Goal: Navigation & Orientation: Find specific page/section

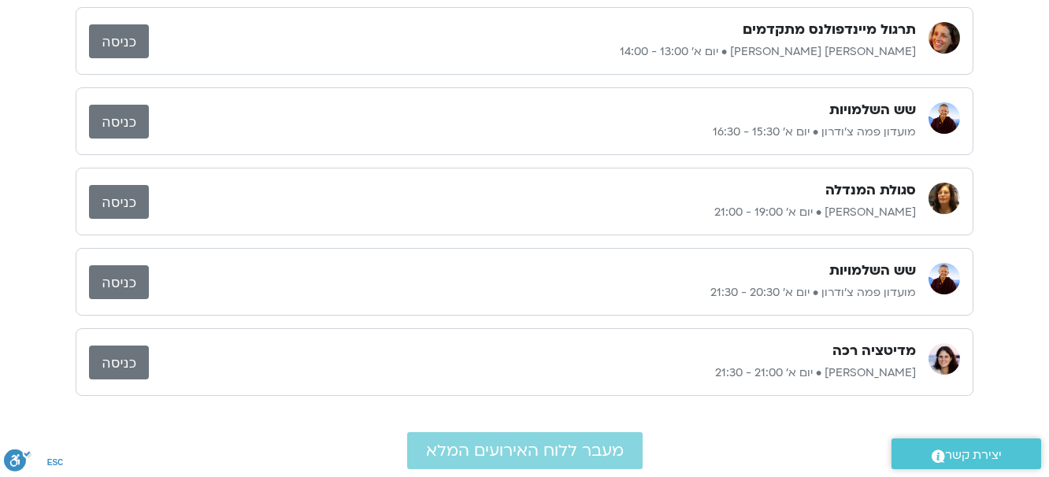
scroll to position [236, 0]
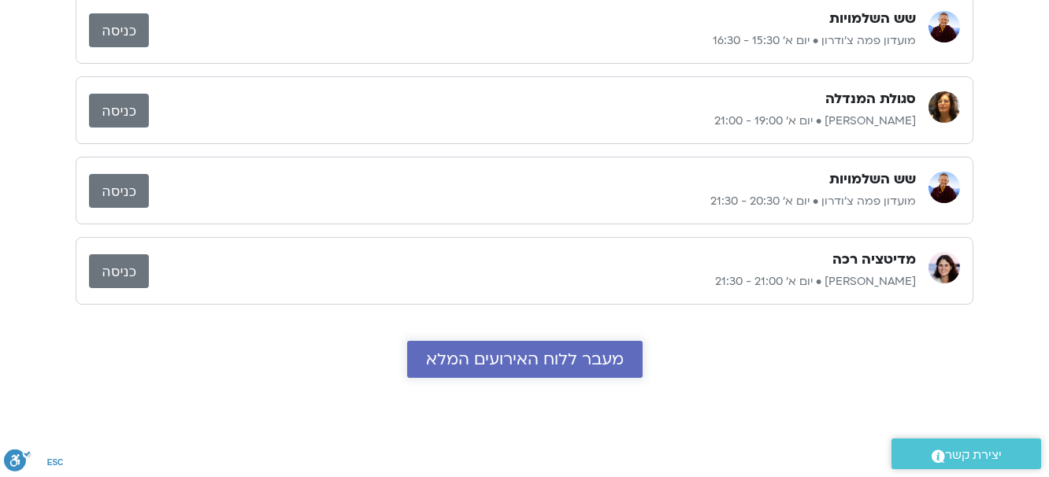
click at [467, 377] on link "מעבר ללוח האירועים המלא" at bounding box center [524, 359] width 235 height 37
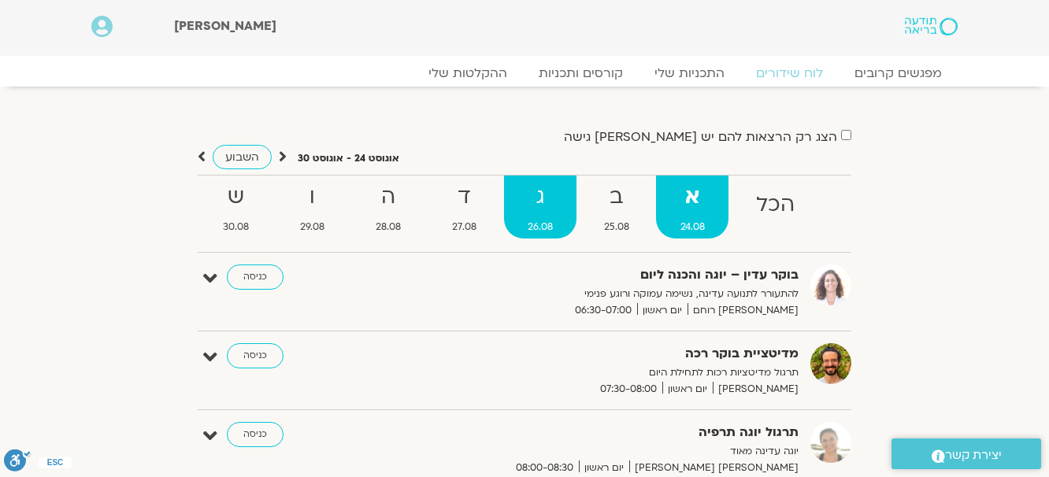
click at [557, 195] on strong "ג" at bounding box center [540, 197] width 73 height 35
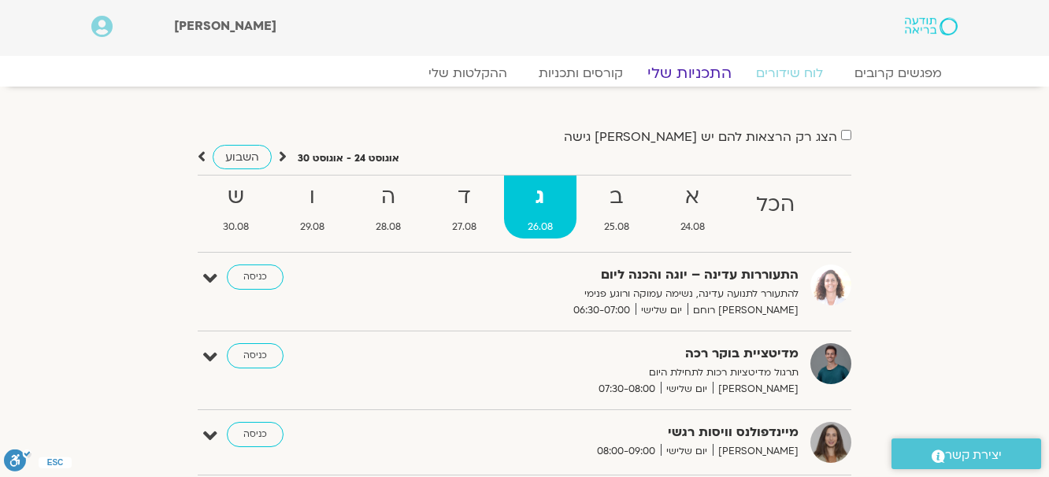
click at [695, 72] on link "התכניות שלי" at bounding box center [689, 73] width 122 height 19
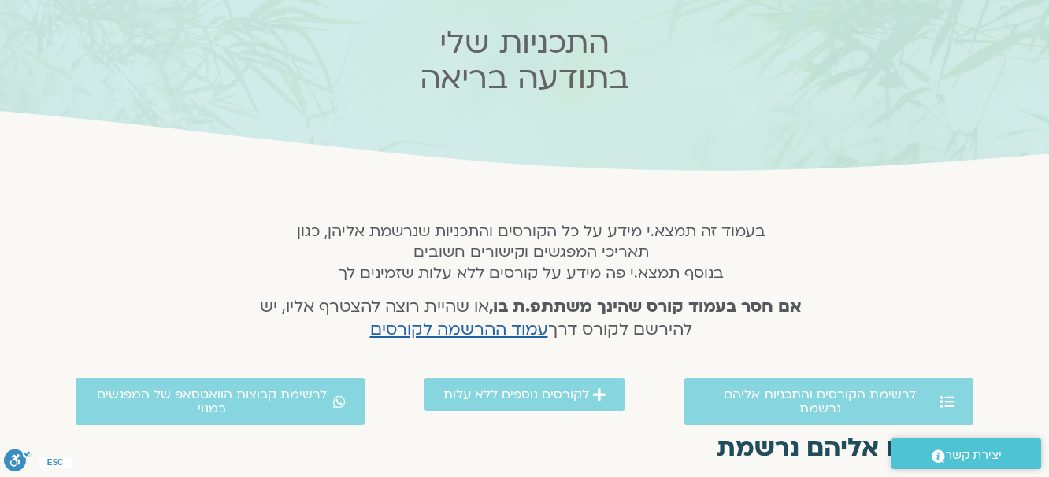
scroll to position [157, 0]
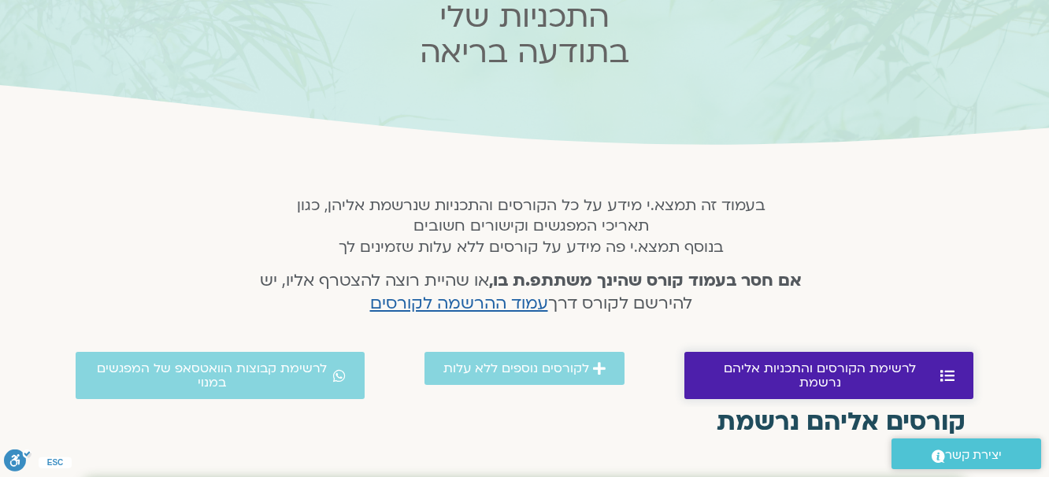
click at [947, 383] on icon at bounding box center [947, 376] width 14 height 14
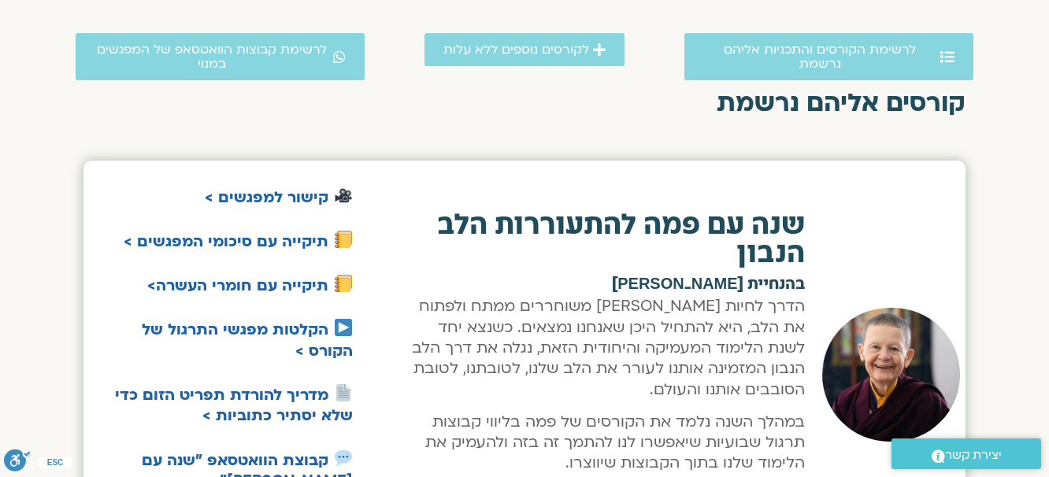
scroll to position [476, 0]
